Goal: Information Seeking & Learning: Find specific fact

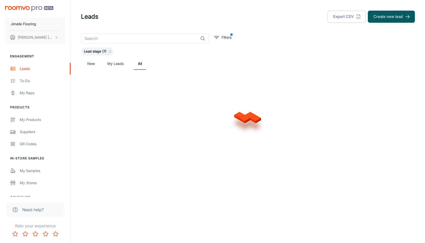
click at [115, 39] on input "text" at bounding box center [139, 38] width 117 height 10
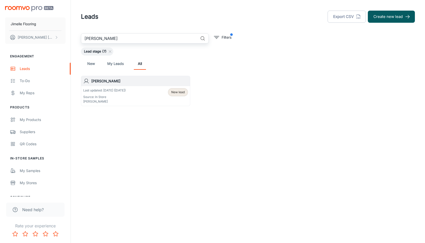
type input "[PERSON_NAME]"
click at [136, 99] on div "Last updated: [DATE] ([DATE]) Source: In Store [PERSON_NAME] New lead" at bounding box center [135, 96] width 105 height 16
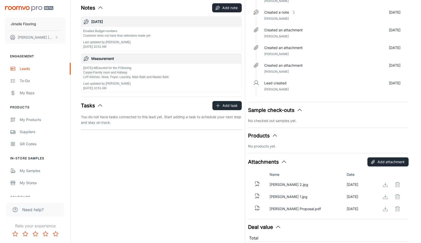
scroll to position [74, 0]
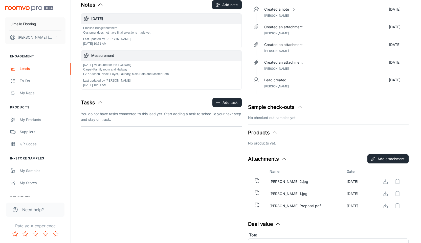
click at [257, 180] on icon at bounding box center [257, 181] width 6 height 6
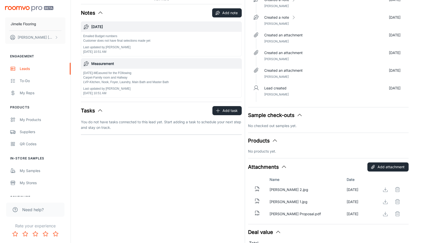
scroll to position [67, 0]
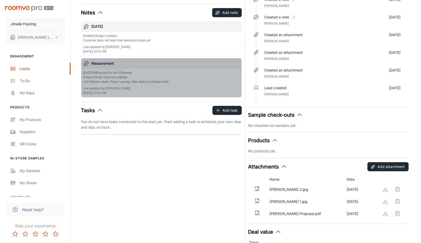
click at [193, 85] on div "[DATE]-MEasured for the FOllowing Carpet-Family room and Hallway LVP-Kitchen, N…" at bounding box center [161, 83] width 156 height 25
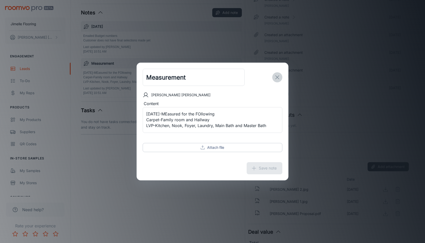
click at [278, 78] on icon "exit" at bounding box center [277, 77] width 6 height 6
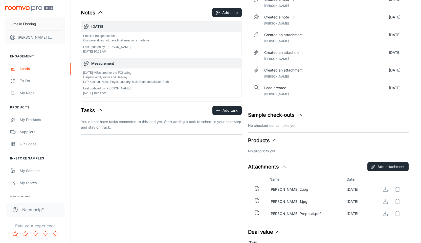
click at [188, 90] on div "[DATE]-MEasured for the FOllowing Carpet-Family room and Hallway LVP-Kitchen, N…" at bounding box center [161, 83] width 156 height 25
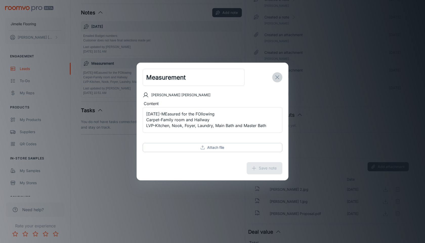
click at [276, 77] on icon "exit" at bounding box center [277, 77] width 6 height 6
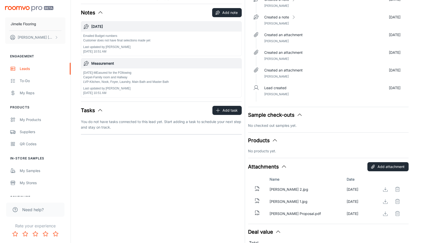
click at [179, 86] on div "[DATE]-MEasured for the FOllowing Carpet-Family room and Hallway LVP-Kitchen, N…" at bounding box center [161, 83] width 156 height 25
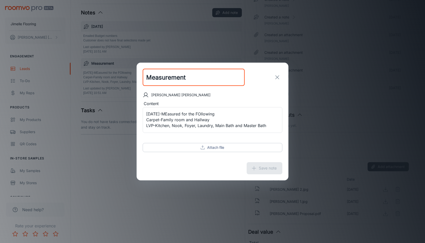
click at [277, 76] on icon "exit" at bounding box center [277, 77] width 6 height 6
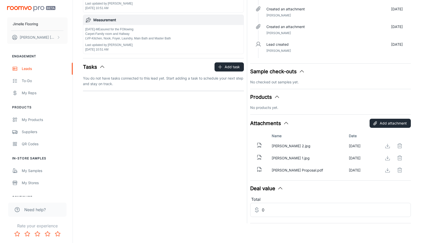
scroll to position [109, 0]
